Goal: Task Accomplishment & Management: Manage account settings

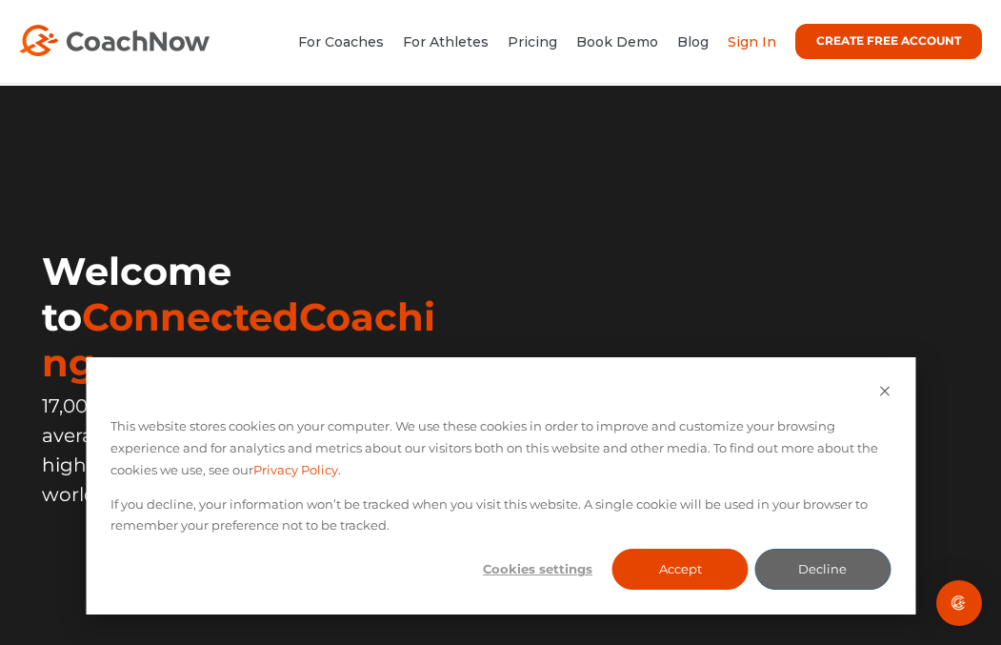
click at [746, 43] on link "Sign In" at bounding box center [752, 41] width 49 height 17
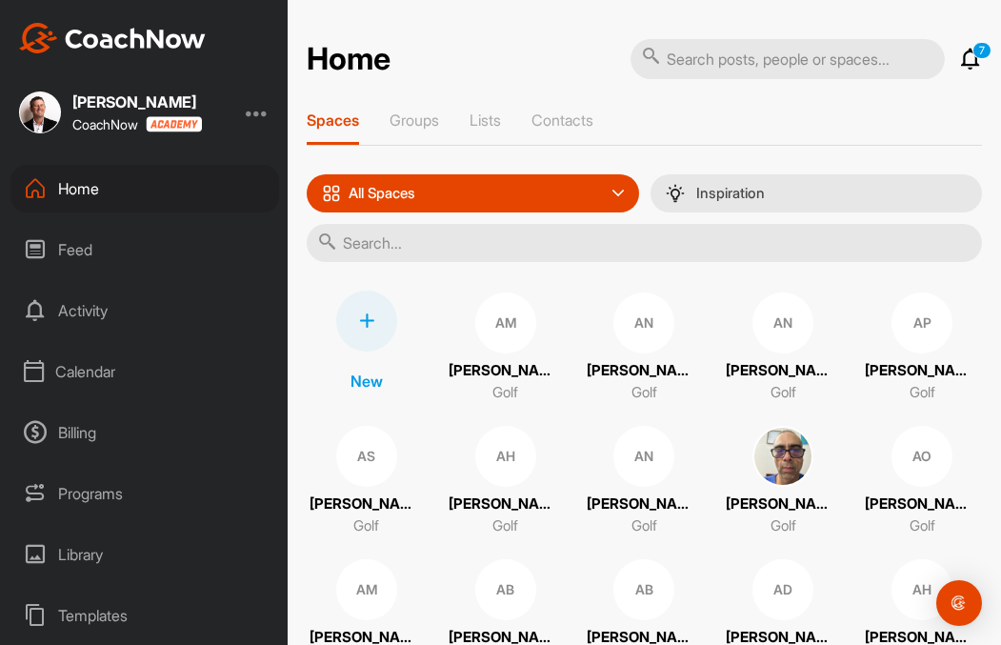
click at [76, 371] on div "Calendar" at bounding box center [144, 372] width 269 height 48
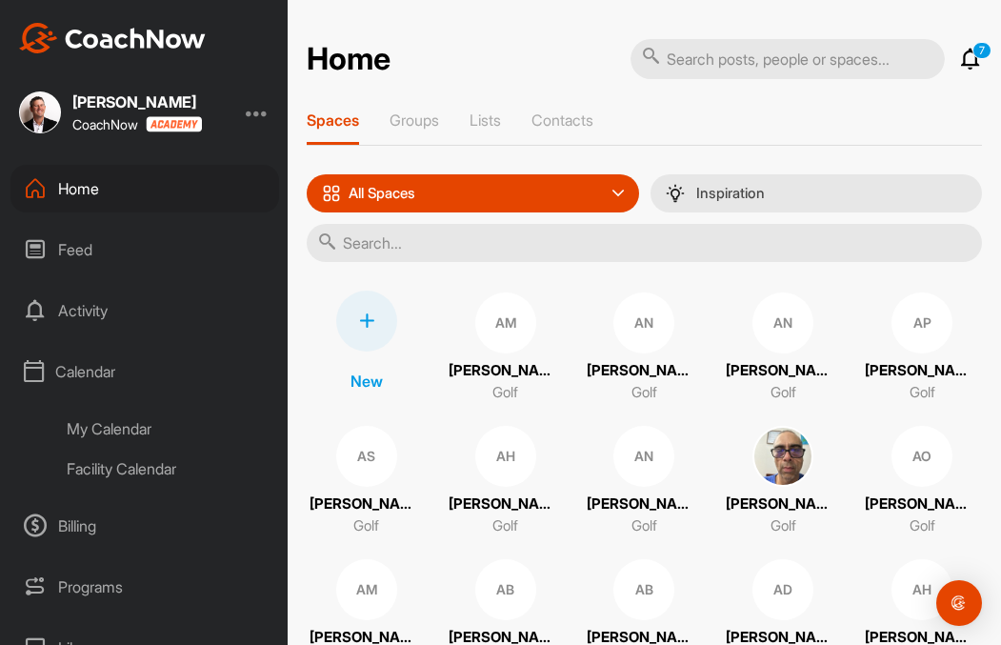
click at [113, 433] on div "My Calendar" at bounding box center [166, 429] width 226 height 40
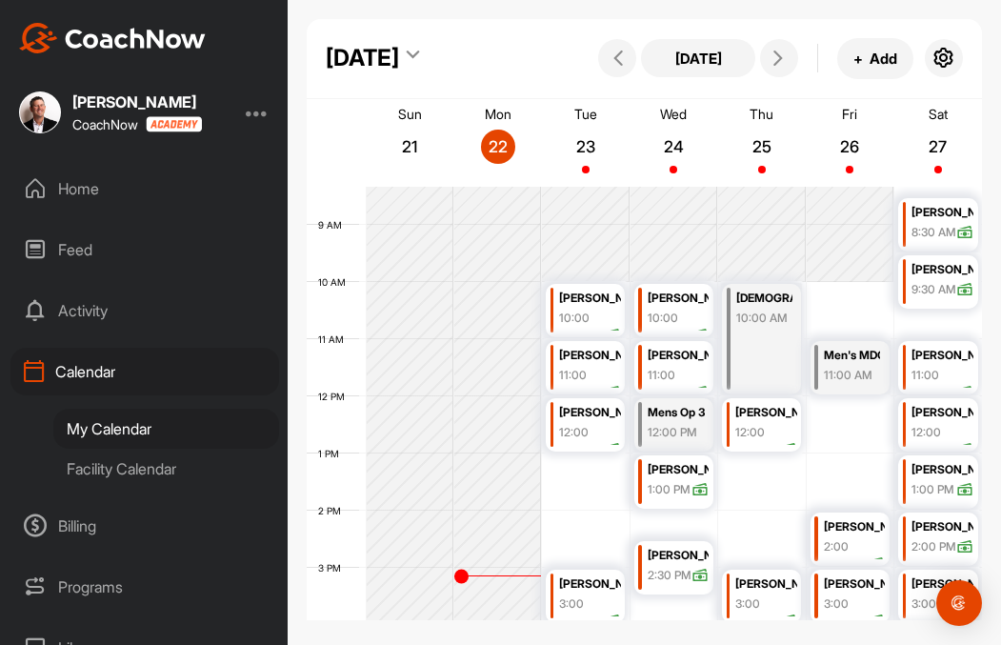
scroll to position [481, 0]
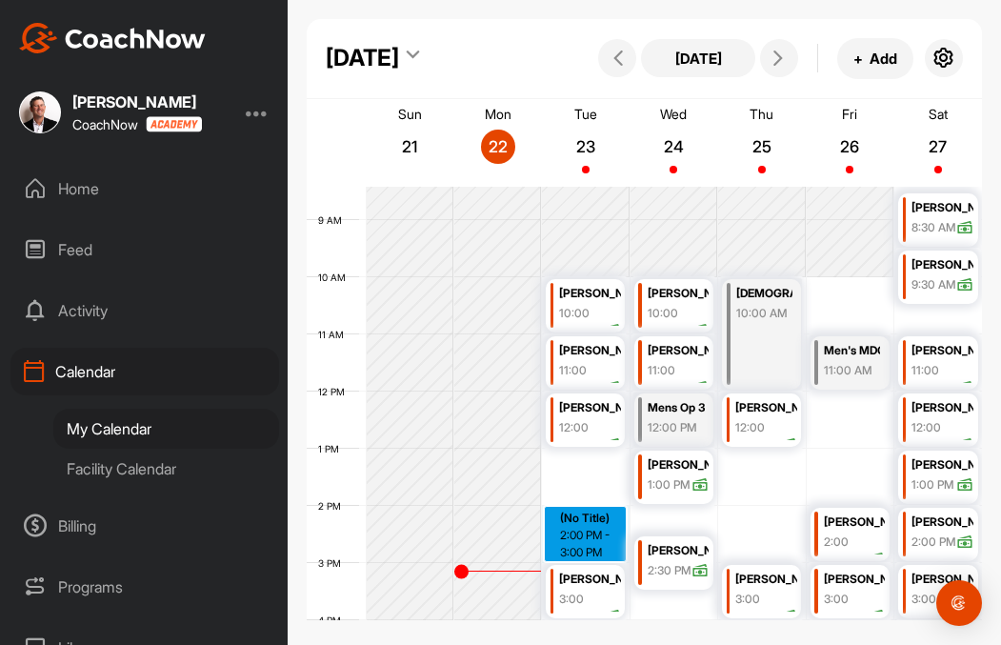
drag, startPoint x: 589, startPoint y: 509, endPoint x: 590, endPoint y: 529, distance: 21.0
click at [590, 529] on div "12 AM 1 AM 2 AM 3 AM 4 AM 5 AM 6 AM 7 AM 8 AM 9 AM 10 AM 11 AM 12 PM 1 PM 2 PM …" at bounding box center [644, 391] width 675 height 1371
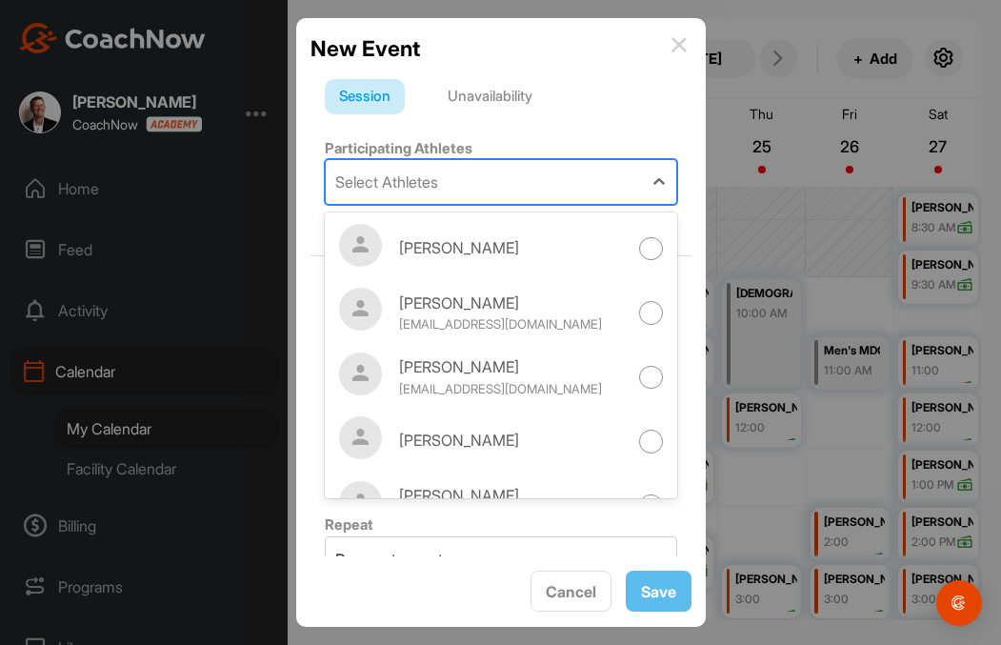
click at [423, 190] on div "Select Athletes" at bounding box center [386, 181] width 103 height 23
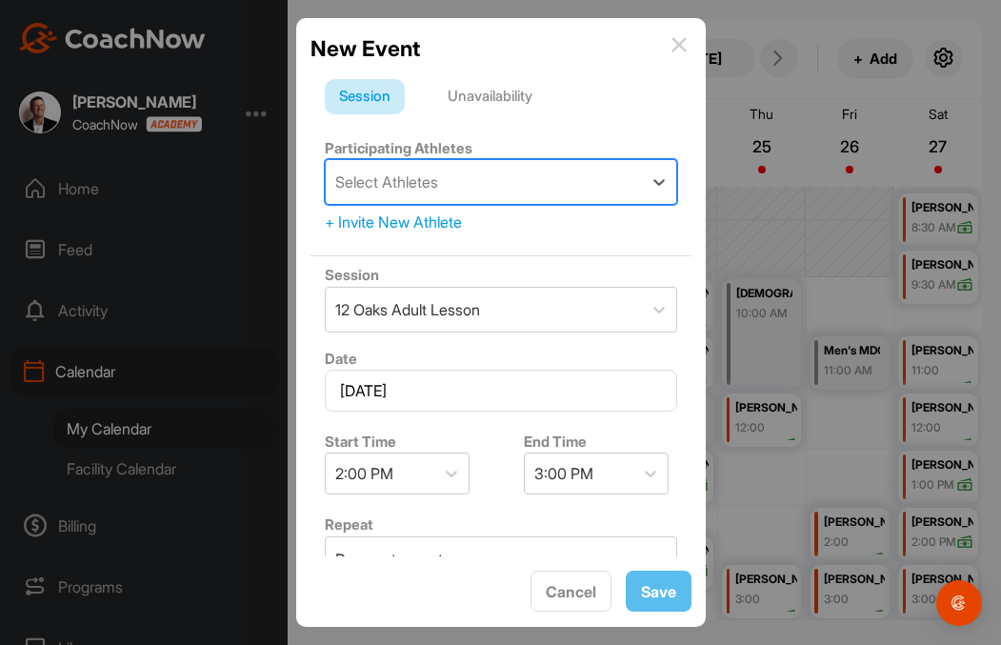
click at [423, 190] on div "Select Athletes" at bounding box center [386, 181] width 103 height 23
click at [413, 223] on div "+ Invite New Athlete" at bounding box center [501, 221] width 352 height 23
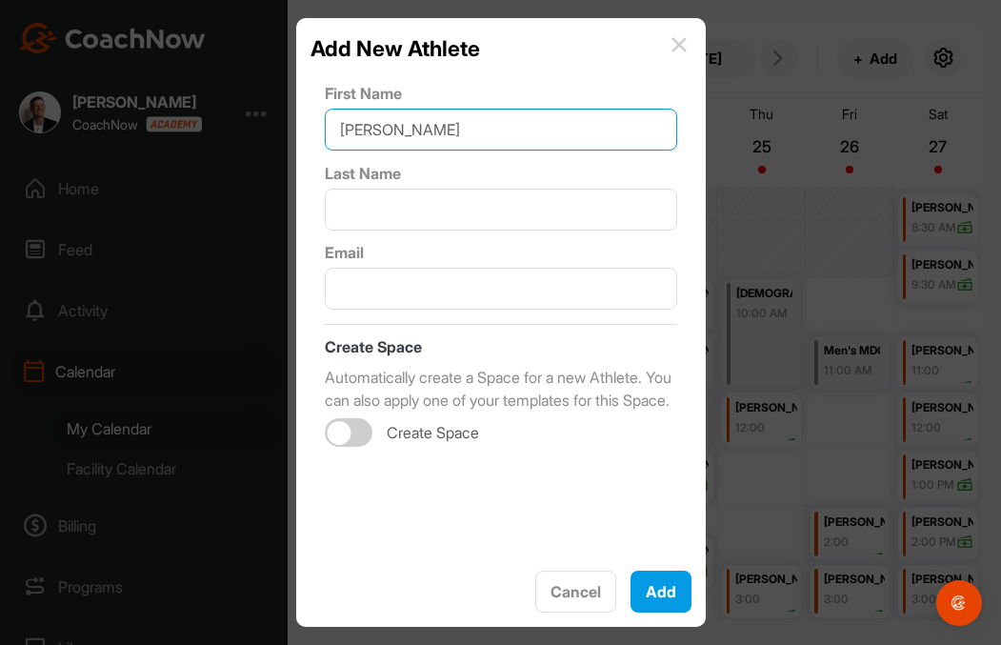
type input "[PERSON_NAME]"
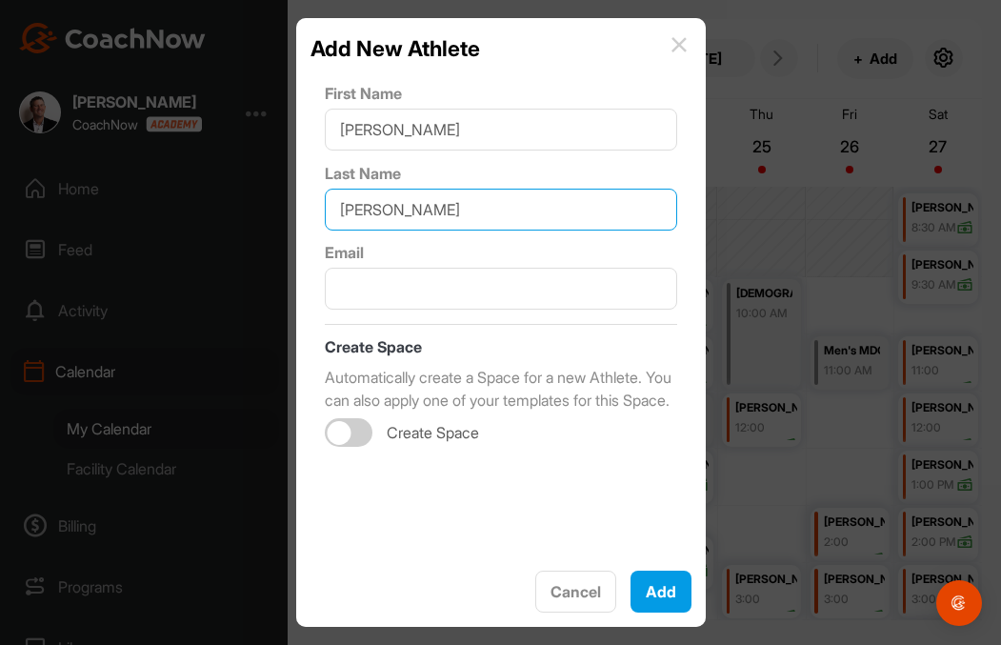
type input "[PERSON_NAME]"
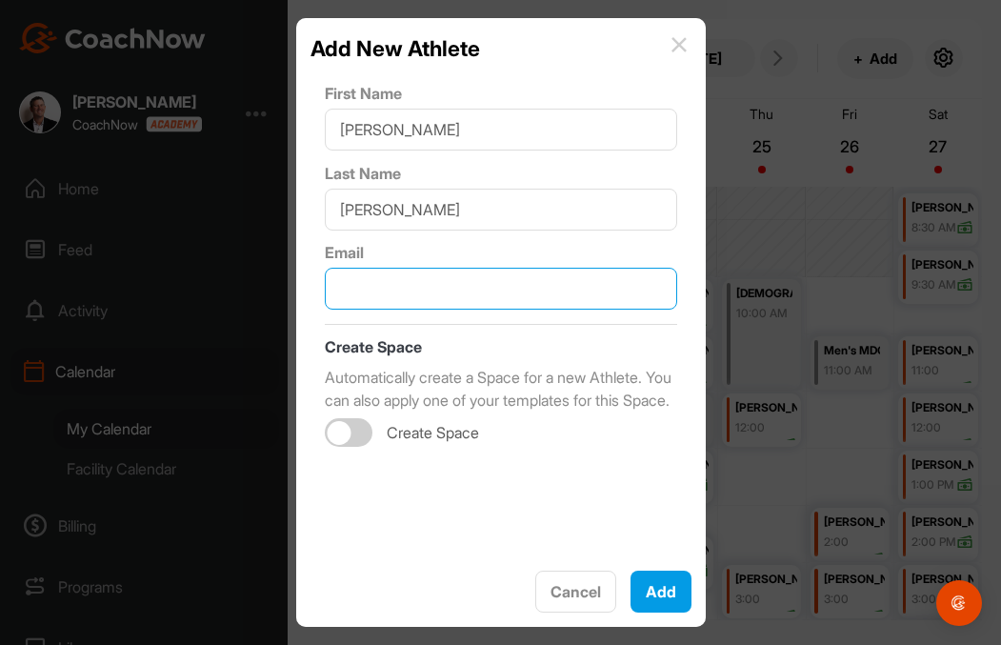
paste input "[EMAIL_ADDRESS][DOMAIN_NAME]"
click at [352, 447] on div at bounding box center [349, 432] width 48 height 29
type input "[EMAIL_ADDRESS][DOMAIN_NAME]"
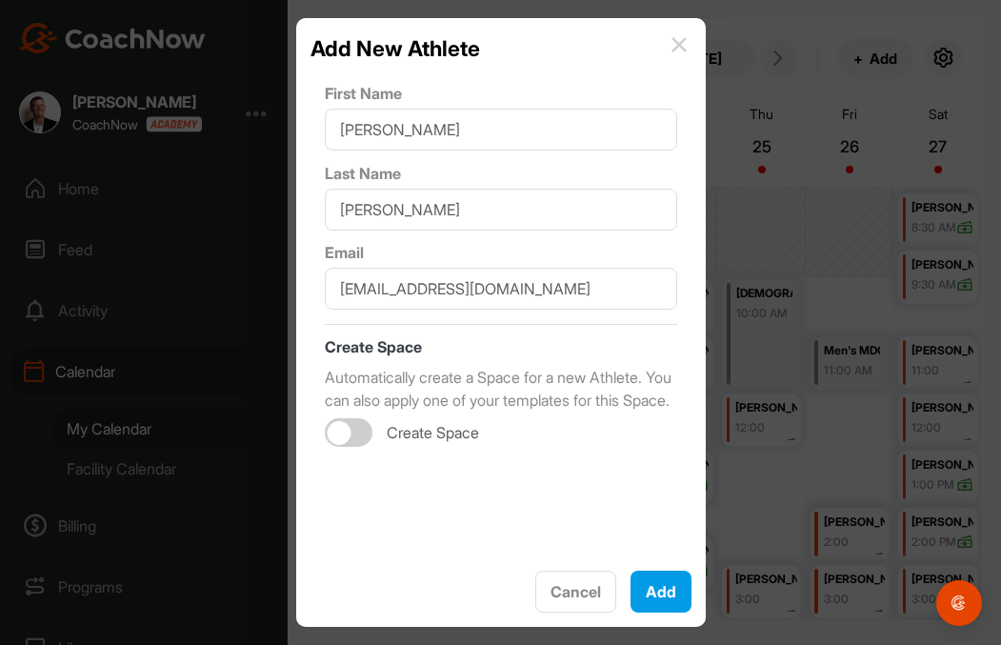
checkbox input "true"
click at [573, 538] on div "Select Template" at bounding box center [476, 511] width 301 height 53
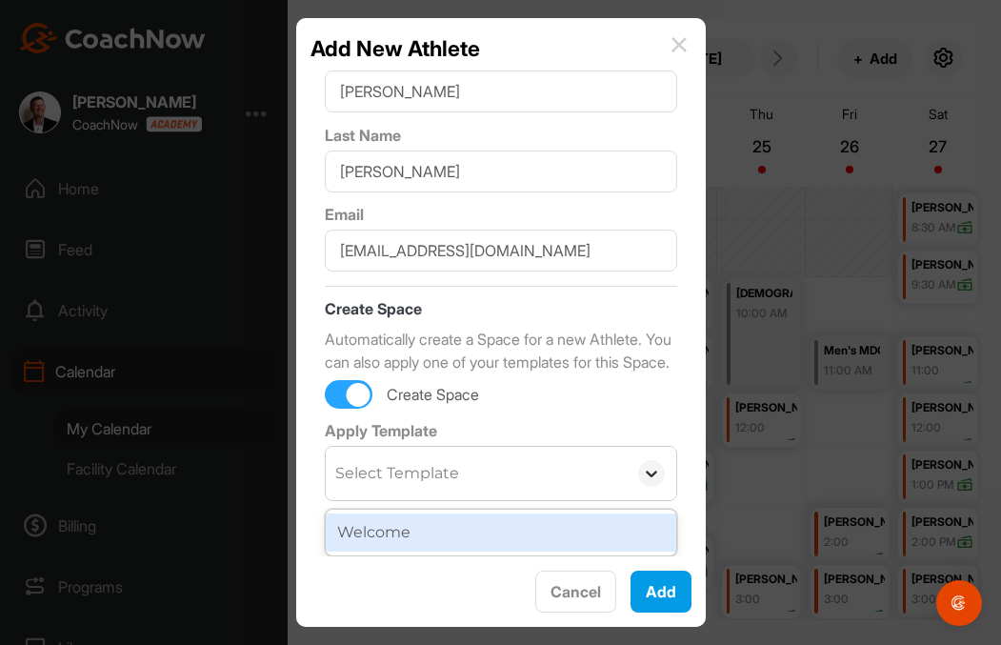
scroll to position [12, 0]
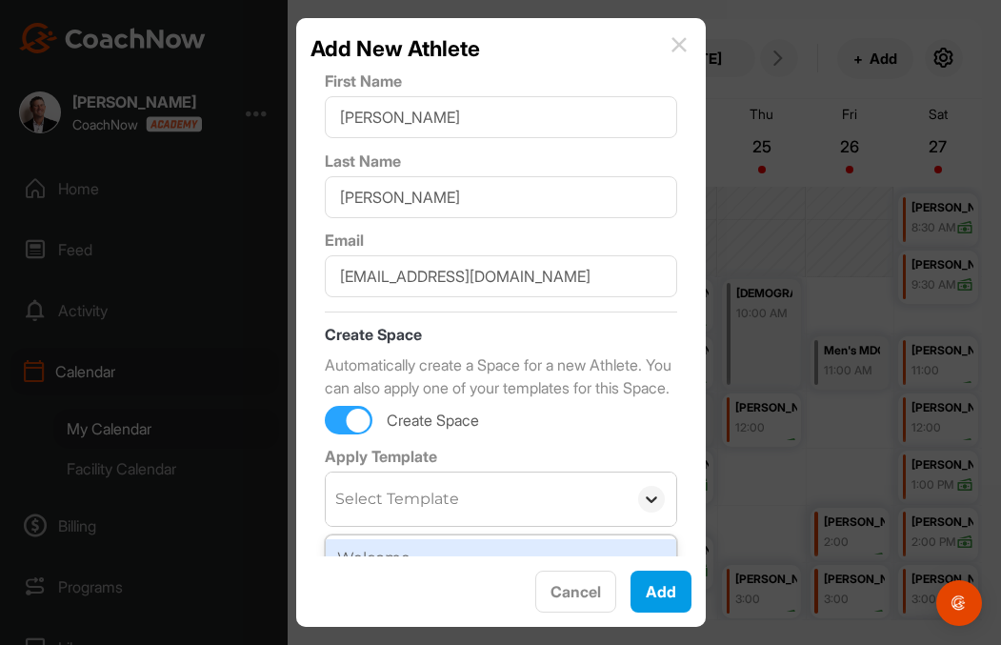
click at [650, 472] on div "Apply Template option Welcome focused, 1 of 1. 1 result available. Use Up and D…" at bounding box center [501, 486] width 352 height 82
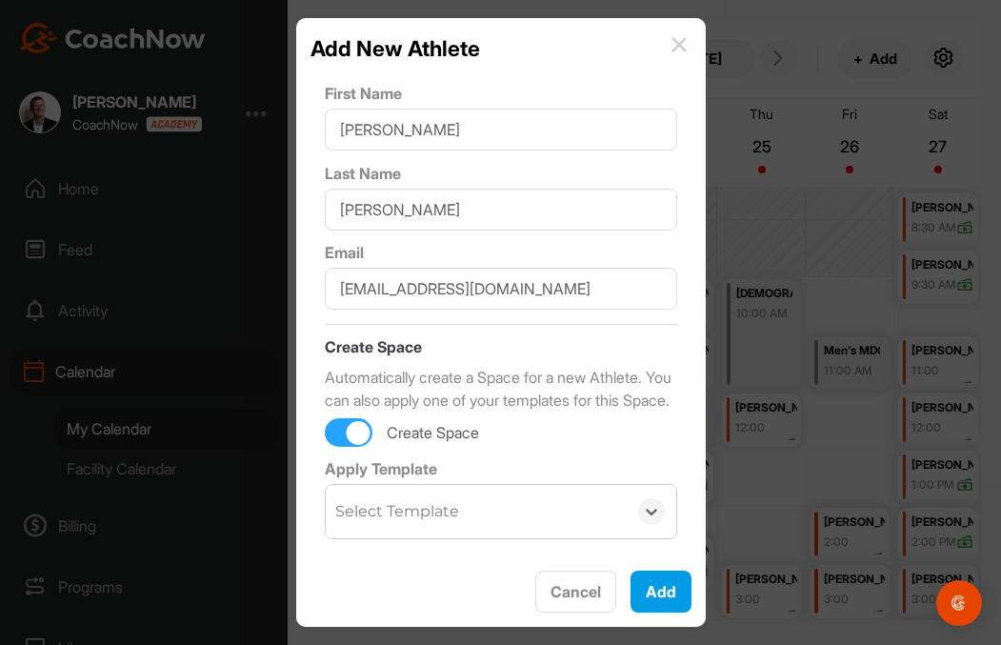
click at [640, 511] on div at bounding box center [652, 511] width 50 height 27
click at [648, 516] on icon at bounding box center [651, 512] width 11 height 7
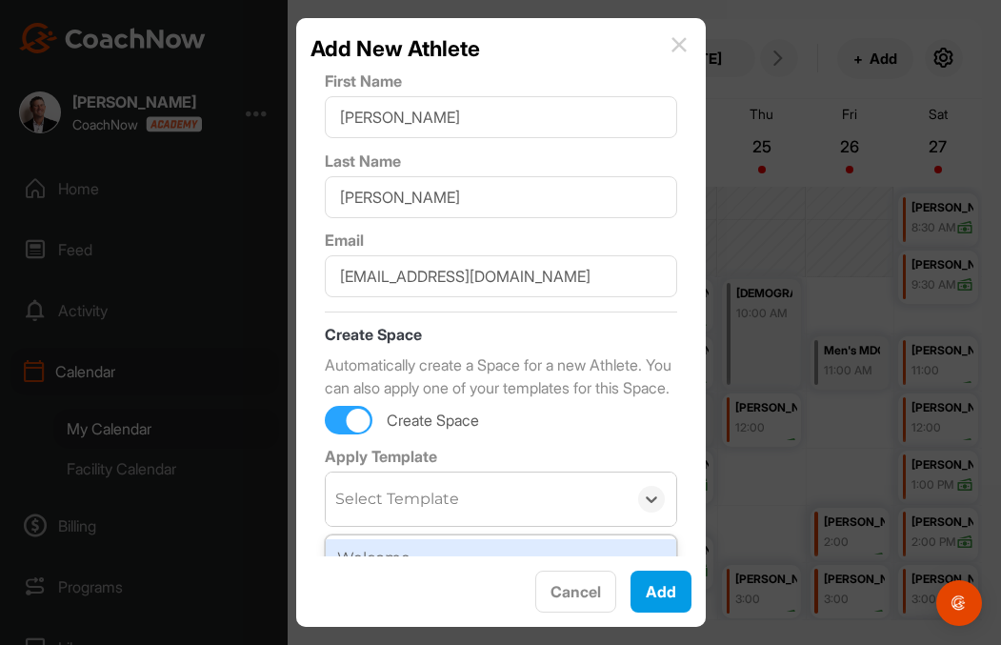
click at [593, 526] on div "Select Template" at bounding box center [476, 498] width 301 height 53
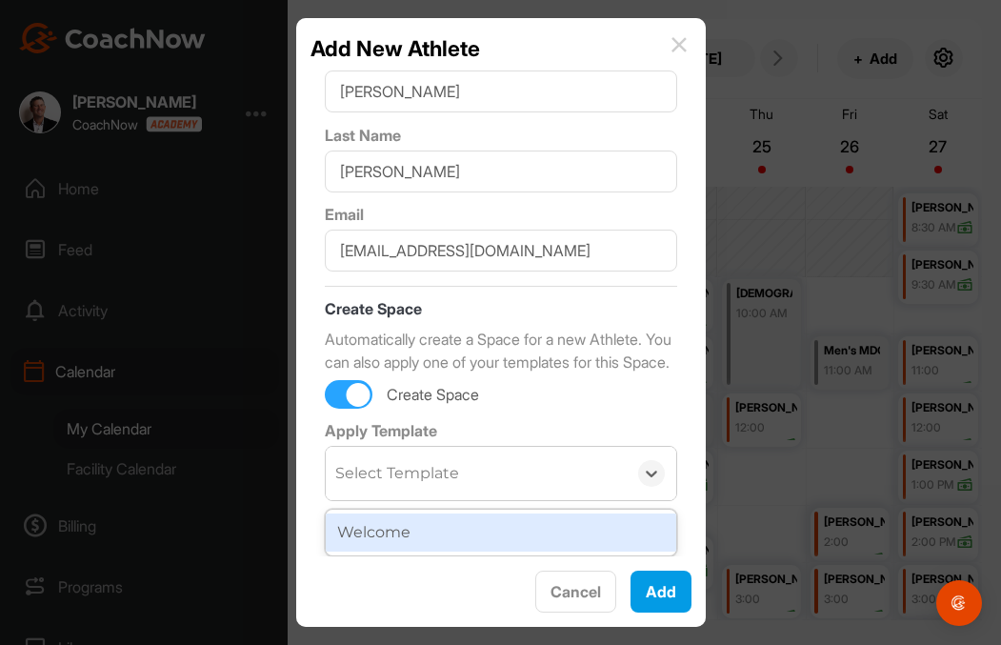
click at [592, 528] on div "Welcome" at bounding box center [501, 532] width 350 height 38
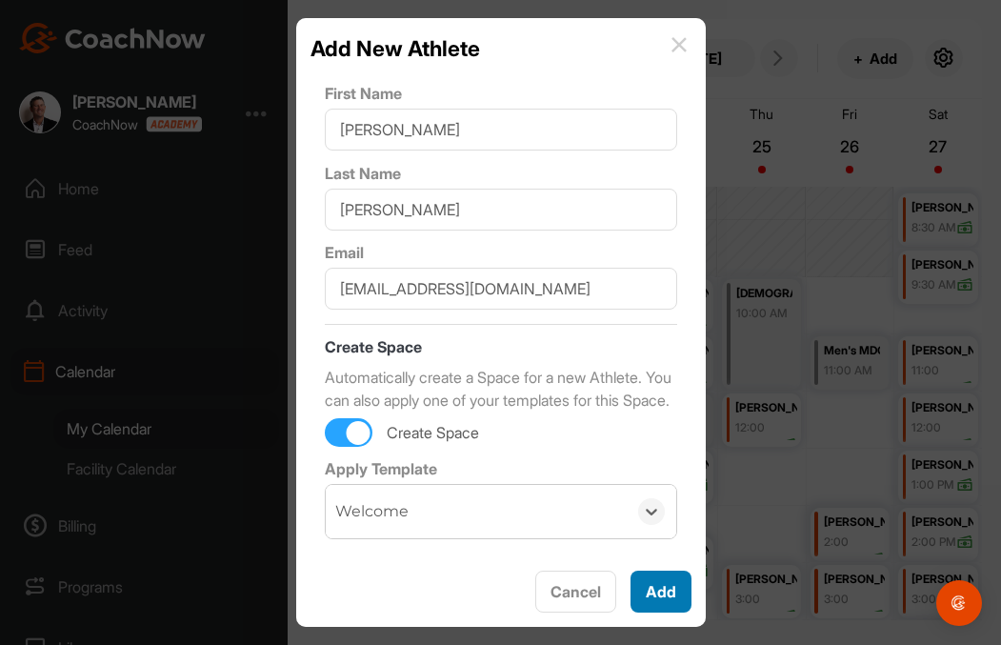
click at [672, 594] on button "Add" at bounding box center [660, 591] width 61 height 42
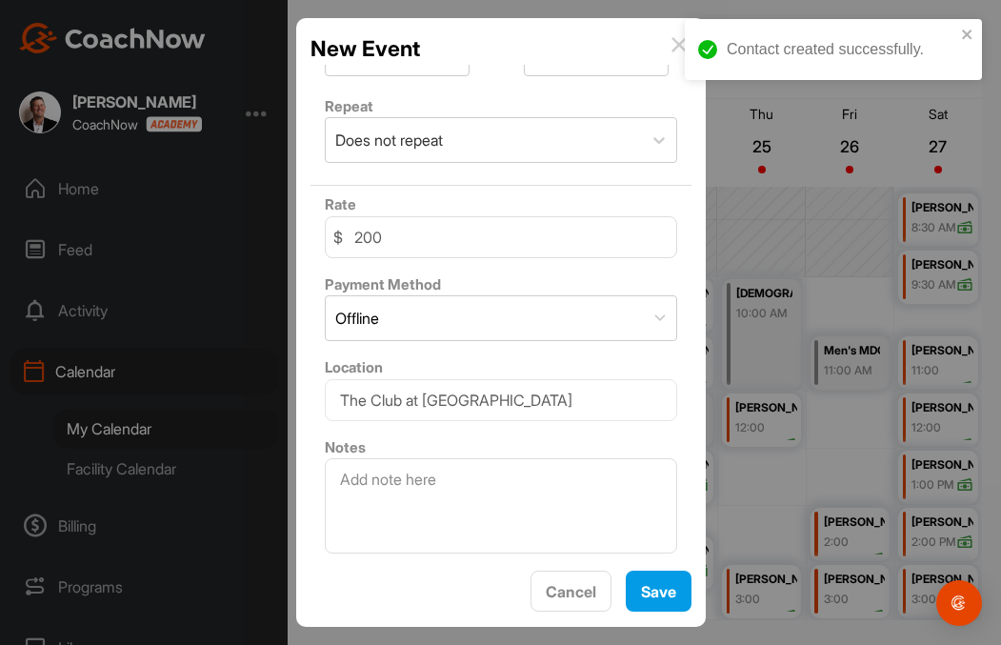
scroll to position [514, 0]
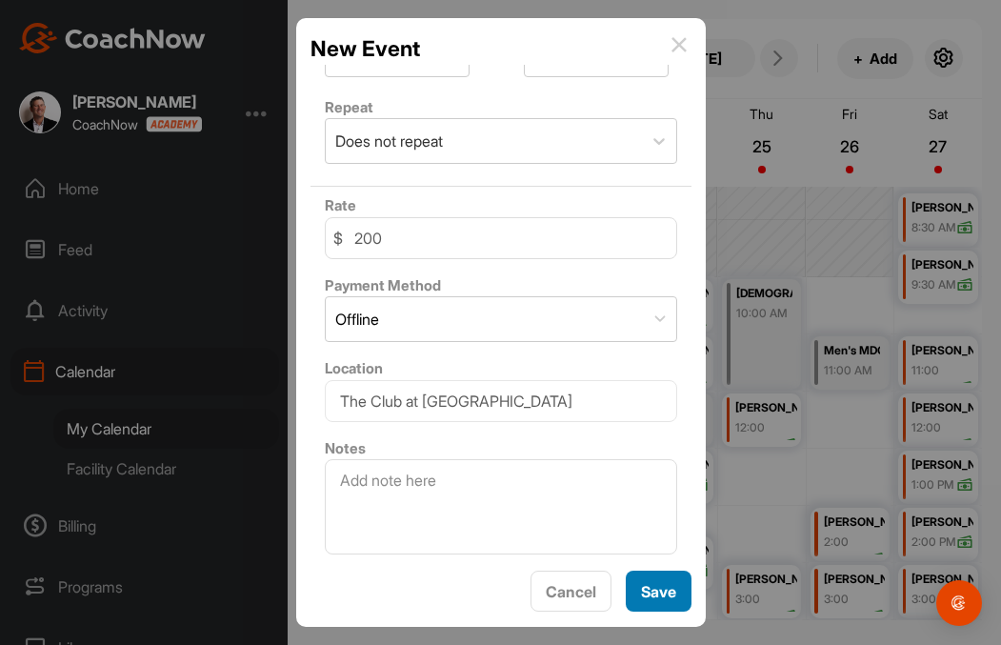
click at [658, 588] on span "Save" at bounding box center [658, 591] width 35 height 19
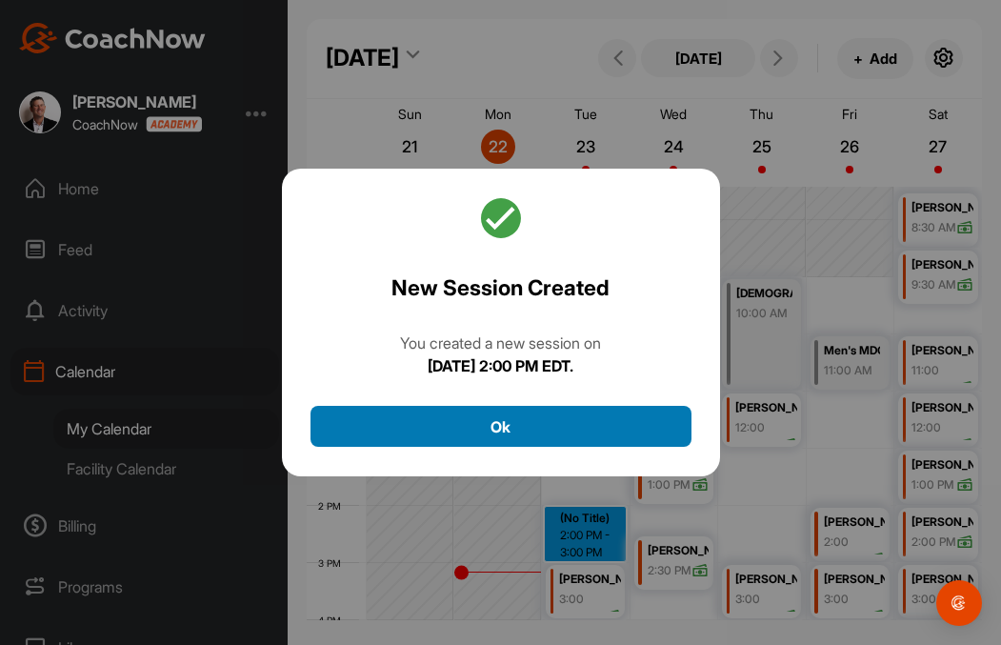
click at [569, 422] on button "Ok" at bounding box center [500, 426] width 381 height 41
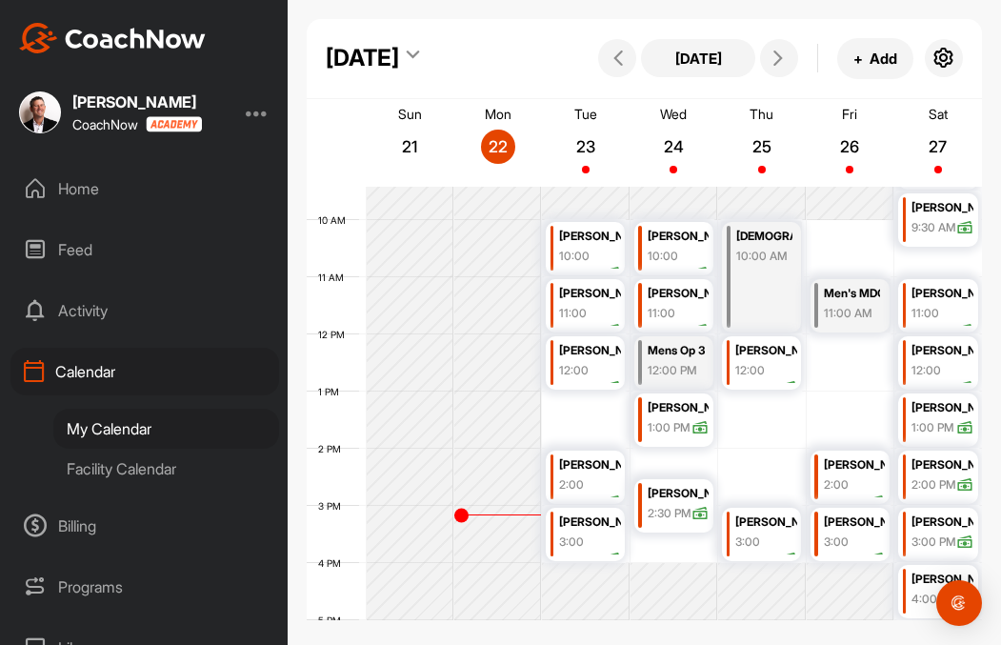
scroll to position [528, 0]
